Goal: Task Accomplishment & Management: Manage account settings

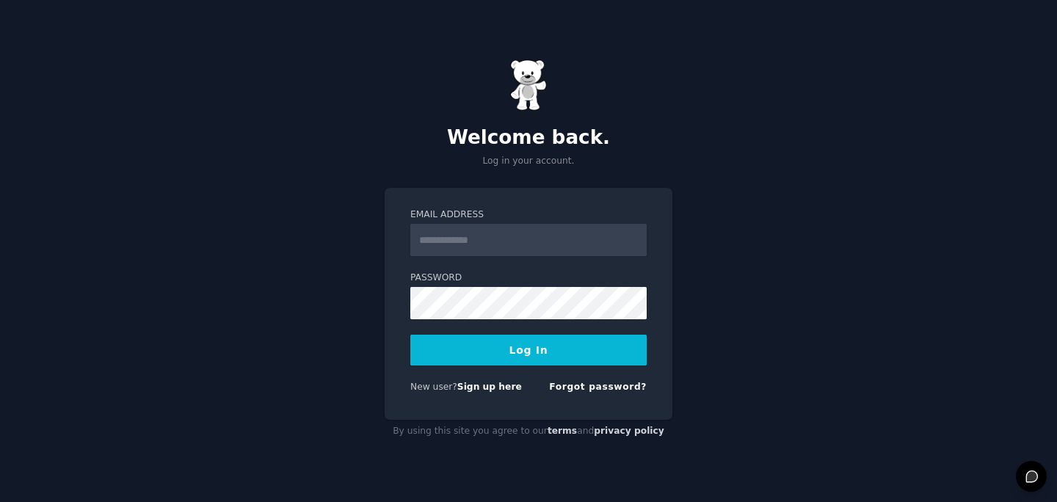
click at [570, 240] on input "Email Address" at bounding box center [528, 240] width 236 height 32
click at [503, 249] on input "Email Address" at bounding box center [528, 240] width 236 height 32
type input "**********"
click at [410, 335] on button "Log In" at bounding box center [528, 350] width 236 height 31
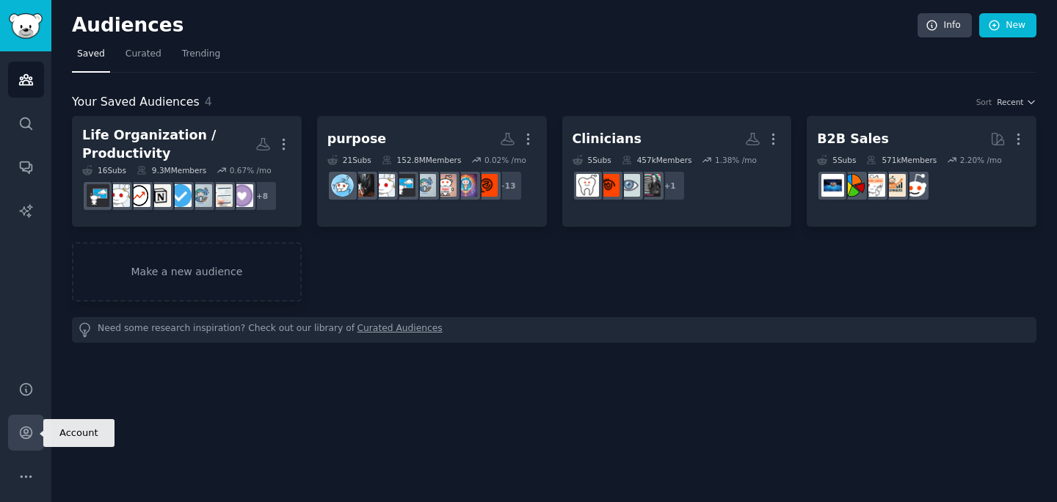
click at [21, 434] on icon "Sidebar" at bounding box center [25, 432] width 15 height 15
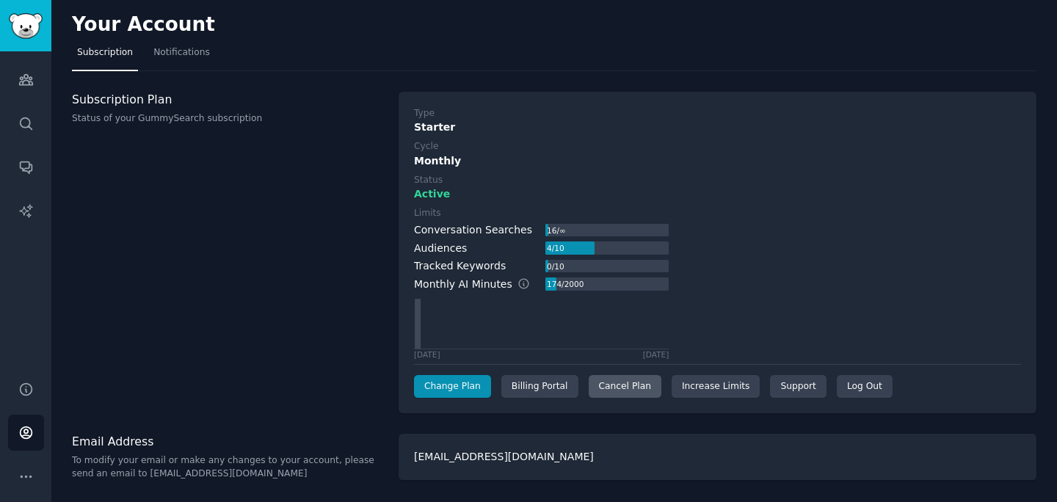
click at [625, 387] on div "Cancel Plan" at bounding box center [625, 386] width 73 height 23
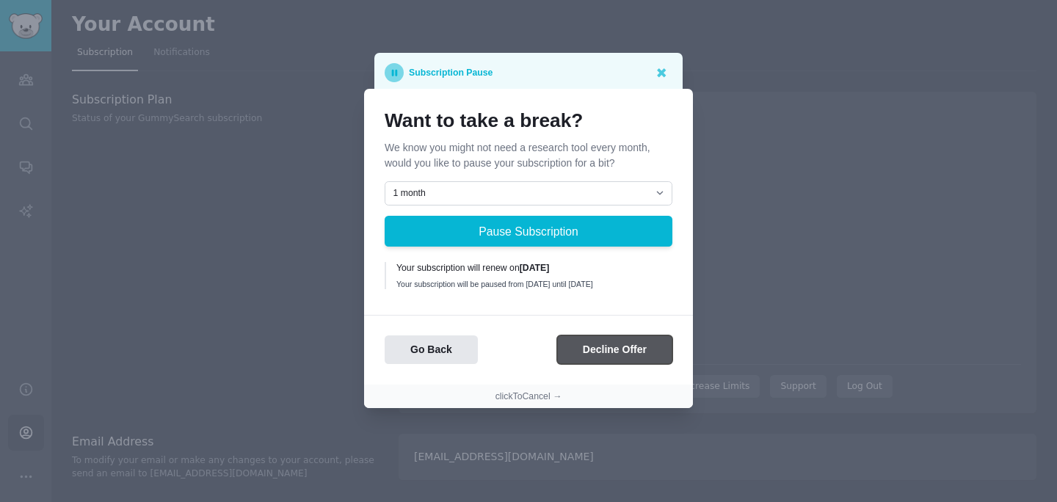
click at [614, 355] on button "Decline Offer" at bounding box center [614, 349] width 115 height 29
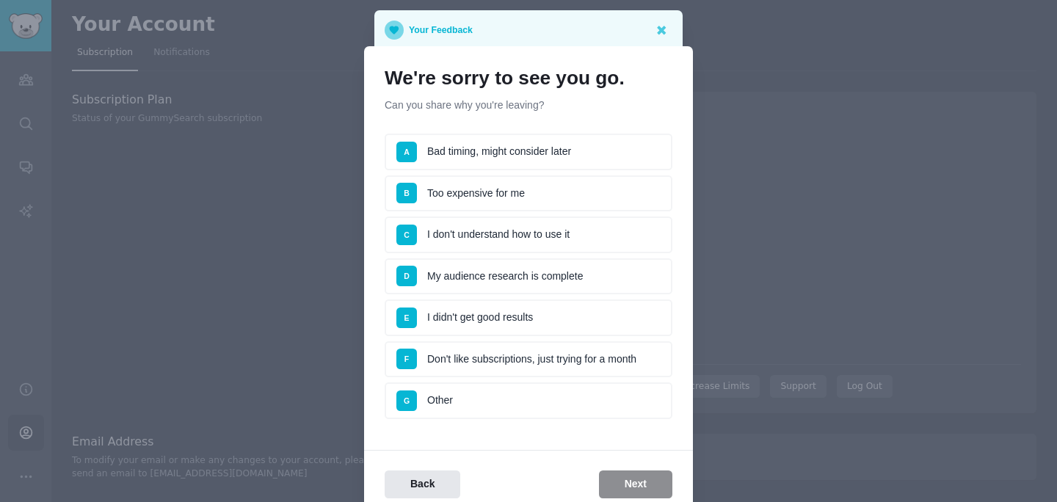
click at [594, 382] on ul "A Bad timing, might consider later B Too expensive for me C I don't understand …" at bounding box center [529, 276] width 288 height 285
click at [588, 364] on li "F Don't like subscriptions, just trying for a month" at bounding box center [529, 359] width 288 height 37
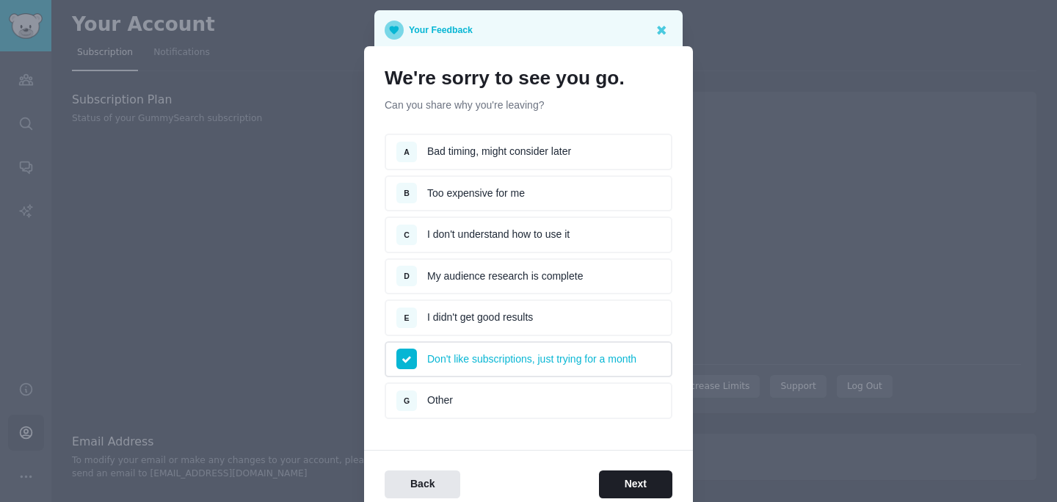
click at [633, 467] on div "Back Next" at bounding box center [528, 474] width 329 height 49
click at [633, 484] on button "Next" at bounding box center [635, 484] width 73 height 29
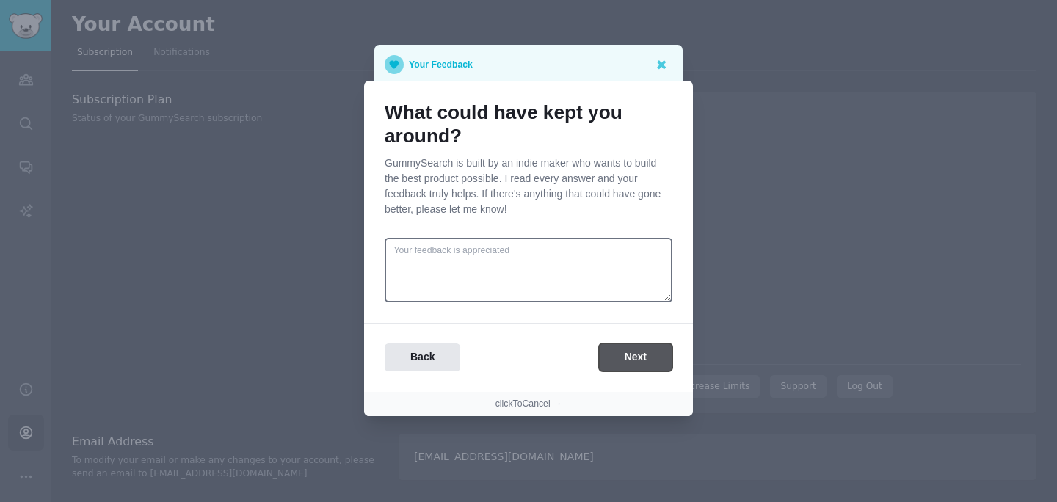
click at [615, 350] on button "Next" at bounding box center [635, 357] width 73 height 29
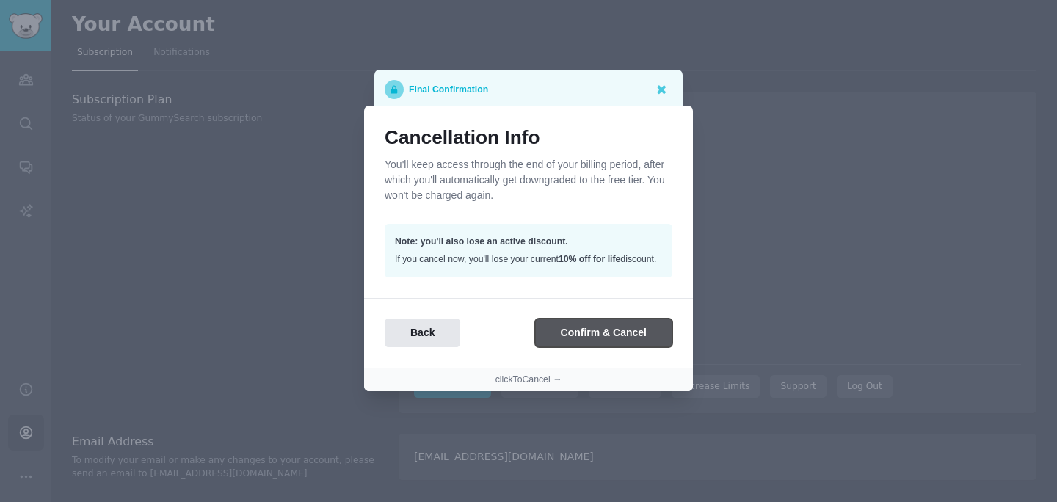
click at [601, 332] on button "Confirm & Cancel" at bounding box center [603, 332] width 137 height 29
